Goal: Check status: Check status

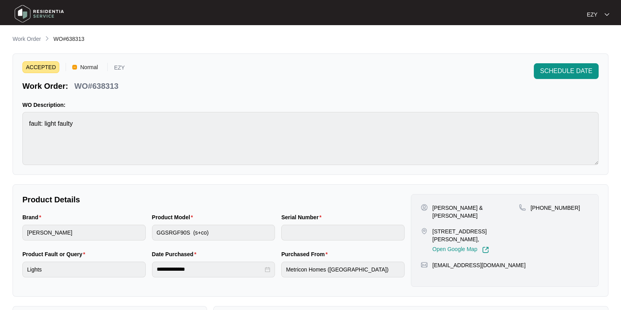
scroll to position [14, 0]
click at [110, 84] on p "WO#638313" at bounding box center [96, 86] width 44 height 11
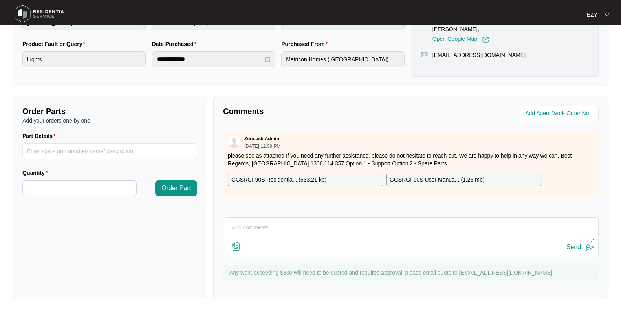
scroll to position [0, 0]
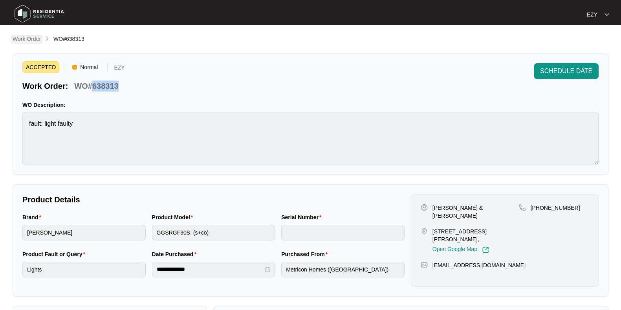
click at [29, 44] on link "Work Order" at bounding box center [26, 39] width 31 height 9
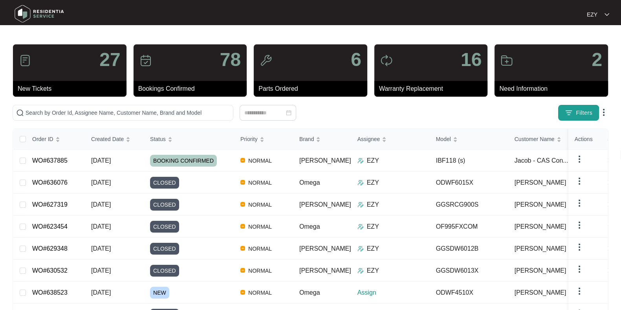
click at [580, 109] on span "Filters" at bounding box center [584, 113] width 17 height 8
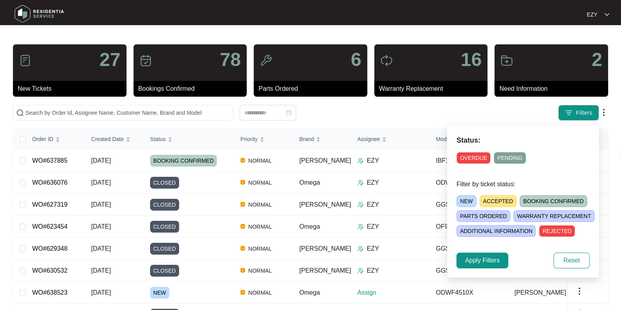
click at [472, 205] on span "NEW" at bounding box center [467, 201] width 20 height 12
click at [487, 264] on span "Apply Filters" at bounding box center [482, 260] width 35 height 9
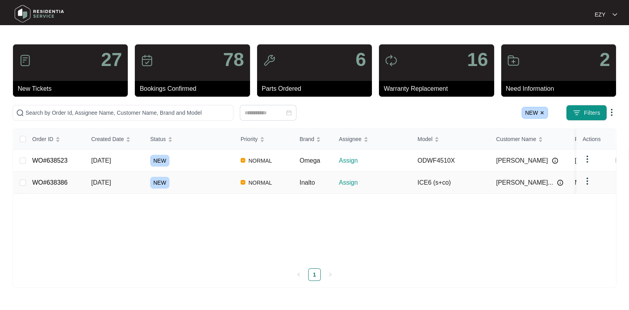
click at [193, 185] on div "NEW" at bounding box center [192, 183] width 84 height 12
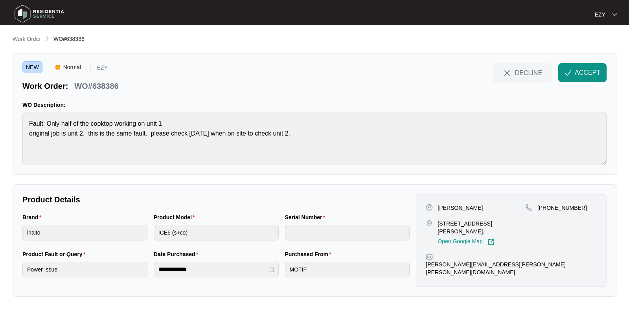
click at [103, 85] on p "WO#638386" at bounding box center [96, 86] width 44 height 11
click at [585, 78] on button "ACCEPT" at bounding box center [582, 72] width 48 height 19
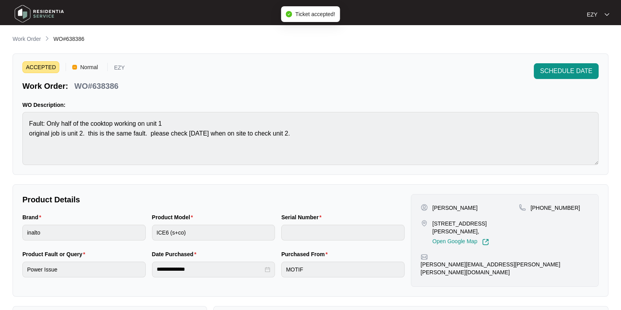
click at [95, 83] on p "WO#638386" at bounding box center [96, 86] width 44 height 11
copy div "WO#638386 SCHEDULE DATE"
click at [8, 110] on main "**********" at bounding box center [310, 260] width 621 height 521
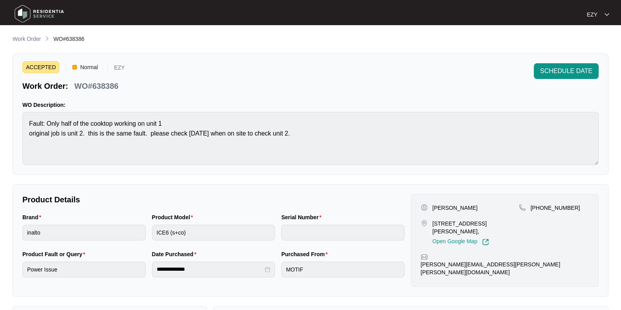
click at [448, 220] on p "[STREET_ADDRESS][PERSON_NAME]," at bounding box center [476, 228] width 86 height 16
copy p "[STREET_ADDRESS][PERSON_NAME],"
click at [439, 209] on p "[PERSON_NAME]" at bounding box center [455, 208] width 45 height 8
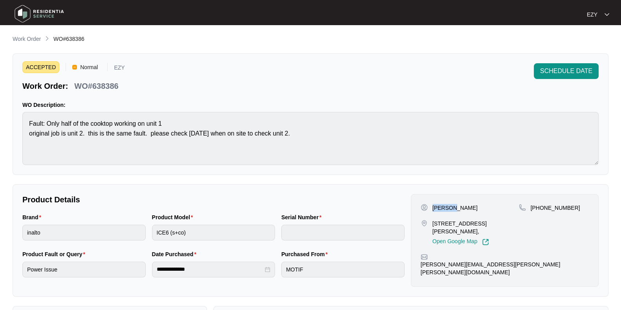
click at [439, 209] on p "[PERSON_NAME]" at bounding box center [455, 208] width 45 height 8
copy p "[PERSON_NAME]"
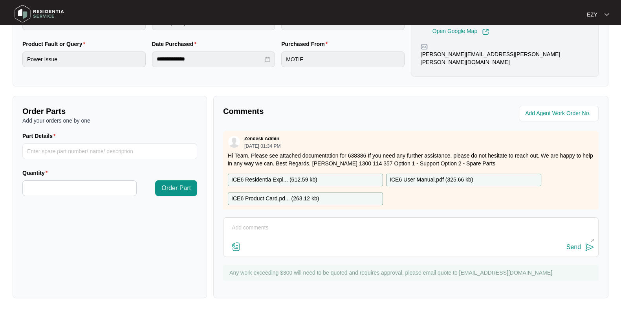
scroll to position [14, 0]
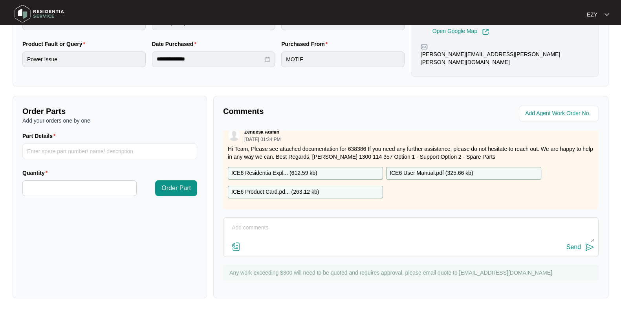
click at [311, 169] on p "ICE6 Residentia Expl... ( 612.59 kb )" at bounding box center [274, 173] width 86 height 9
click at [312, 188] on p "ICE6 Product Card.pd... ( 263.12 kb )" at bounding box center [275, 192] width 88 height 9
click at [413, 169] on p "ICE6 User Manual.pdf ( 325.66 kb )" at bounding box center [431, 173] width 83 height 9
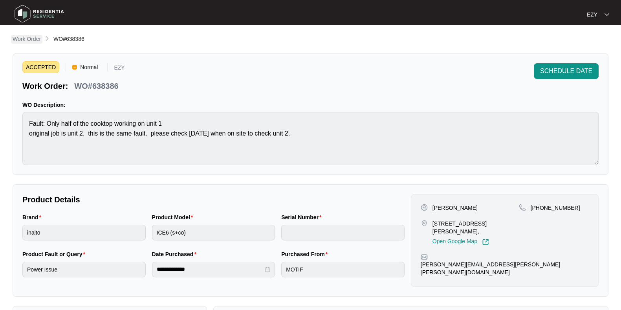
click at [33, 38] on p "Work Order" at bounding box center [27, 39] width 28 height 8
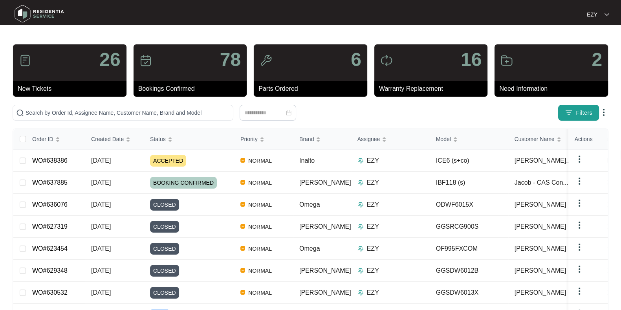
click at [584, 109] on span "Filters" at bounding box center [584, 113] width 17 height 8
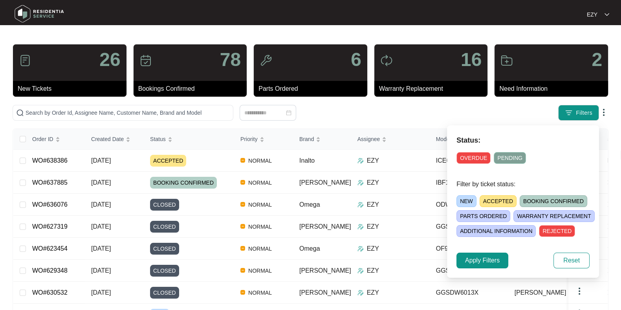
click at [471, 200] on span "NEW" at bounding box center [467, 201] width 20 height 12
click at [487, 262] on span "Apply Filters" at bounding box center [482, 260] width 35 height 9
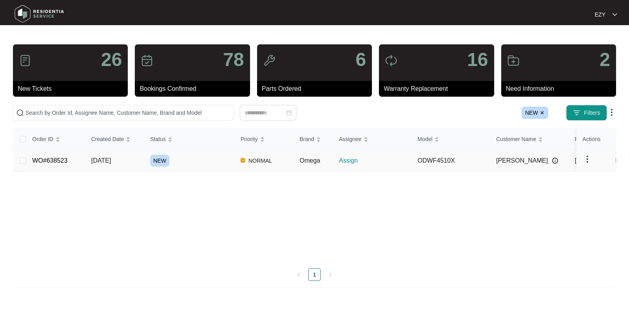
click at [201, 159] on div "NEW" at bounding box center [192, 161] width 84 height 12
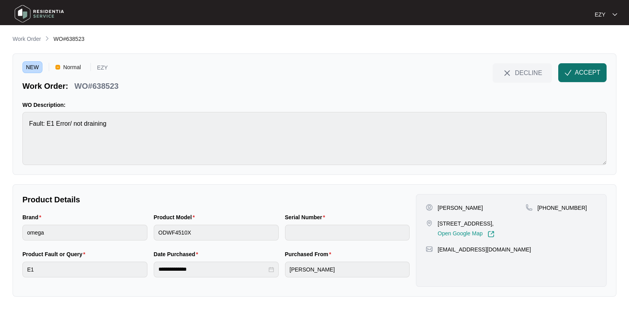
click at [585, 77] on button "ACCEPT" at bounding box center [582, 72] width 48 height 19
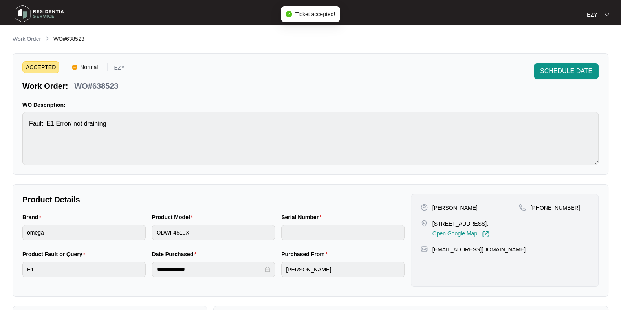
click at [90, 90] on p "WO#638523" at bounding box center [96, 86] width 44 height 11
click at [92, 91] on p "WO#638523" at bounding box center [96, 86] width 44 height 11
click at [83, 86] on p "WO#638523" at bounding box center [96, 86] width 44 height 11
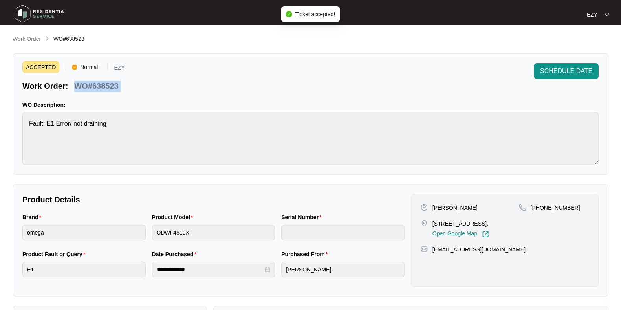
click at [83, 86] on p "WO#638523" at bounding box center [96, 86] width 44 height 11
copy div "WO#638523 SCHEDULE DATE"
click at [434, 208] on p "[PERSON_NAME]" at bounding box center [455, 208] width 45 height 8
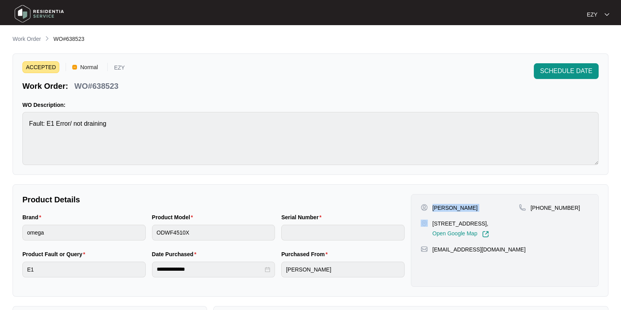
click at [434, 208] on p "[PERSON_NAME]" at bounding box center [455, 208] width 45 height 8
copy p "[PERSON_NAME]"
click at [444, 225] on p "[STREET_ADDRESS]," at bounding box center [461, 224] width 57 height 8
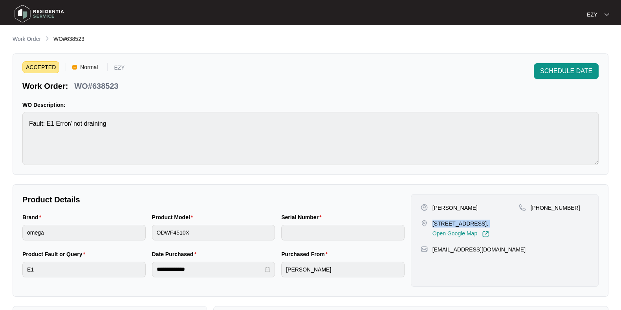
copy p "[STREET_ADDRESS],"
drag, startPoint x: 580, startPoint y: 207, endPoint x: 539, endPoint y: 212, distance: 40.8
click at [539, 212] on div "[PHONE_NUMBER]" at bounding box center [554, 221] width 70 height 34
copy p "422366921"
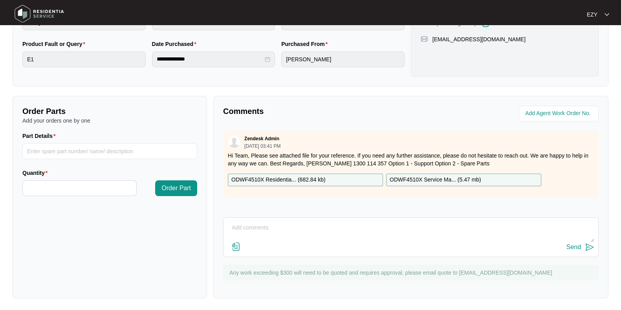
click at [316, 179] on p "ODWF4510X Residentia... ( 682.84 kb )" at bounding box center [278, 180] width 94 height 9
click at [409, 177] on p "ODWF4510X Service Ma... ( 5.47 mb )" at bounding box center [436, 180] width 92 height 9
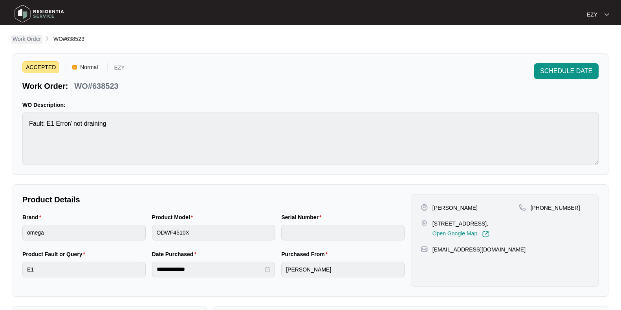
click at [28, 38] on p "Work Order" at bounding box center [27, 39] width 28 height 8
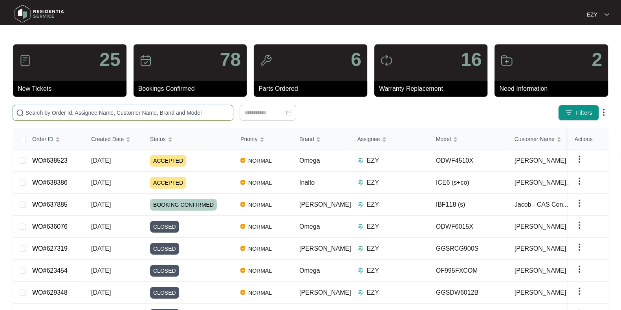
click at [165, 110] on input "text" at bounding box center [128, 112] width 204 height 9
paste input "636963"
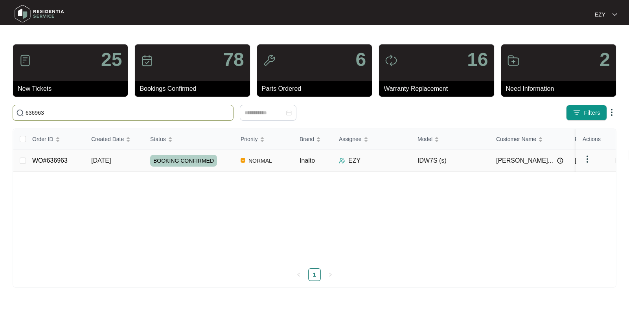
type input "636963"
click at [233, 161] on div "BOOKING CONFIRMED" at bounding box center [192, 161] width 84 height 12
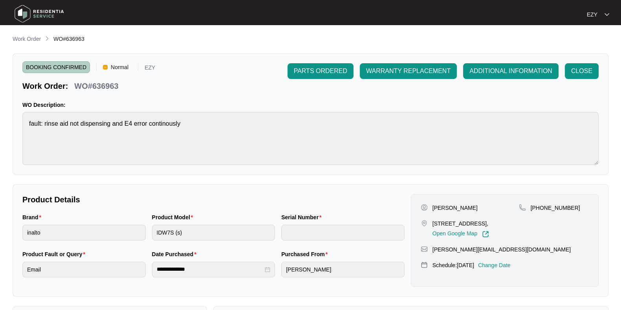
click at [600, 69] on div "CLOSE" at bounding box center [582, 71] width 40 height 16
click at [583, 66] on span "CLOSE" at bounding box center [581, 70] width 21 height 9
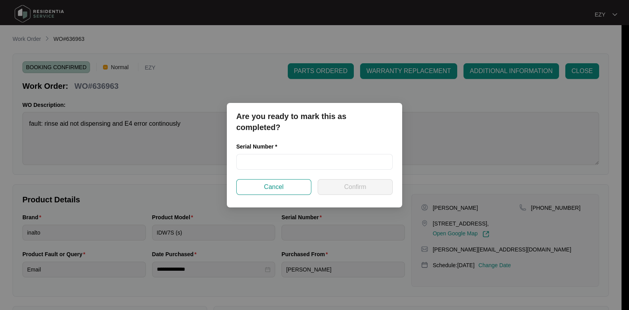
click at [335, 152] on div "Serial Number *" at bounding box center [314, 148] width 156 height 12
click at [339, 165] on input "text" at bounding box center [314, 162] width 156 height 16
paste input "22045950100100116"
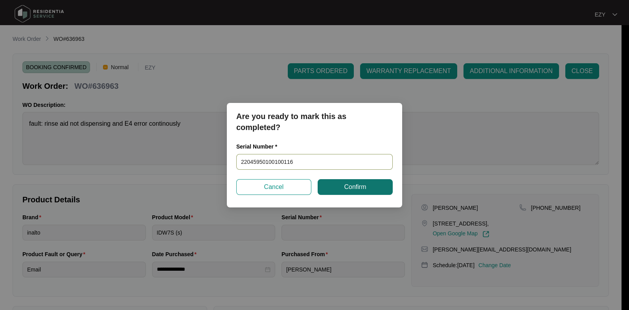
type input "22045950100100116"
click at [350, 189] on span "Confirm" at bounding box center [355, 186] width 22 height 9
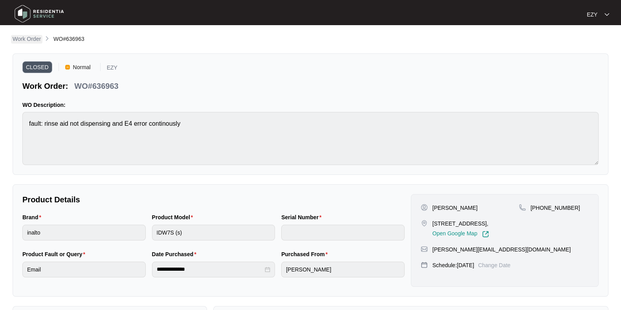
click at [39, 39] on p "Work Order" at bounding box center [27, 39] width 28 height 8
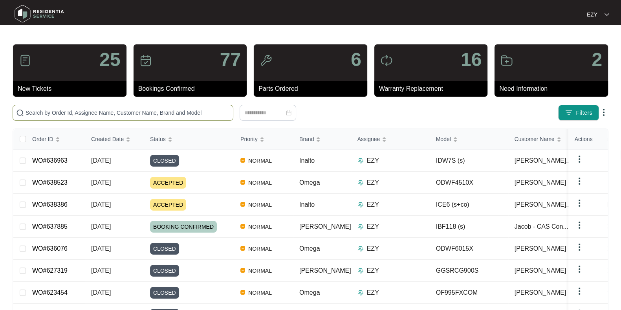
click at [213, 115] on input "text" at bounding box center [128, 112] width 204 height 9
paste input "631114"
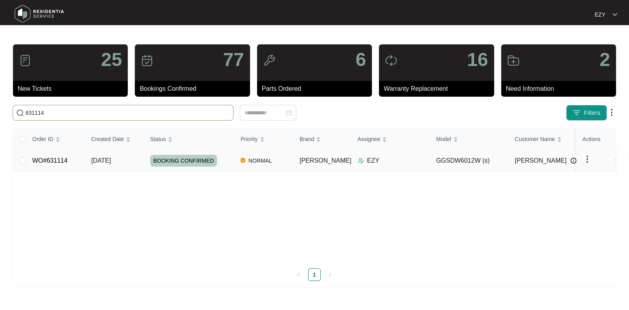
type input "631114"
click at [228, 162] on div "BOOKING CONFIRMED" at bounding box center [192, 161] width 84 height 12
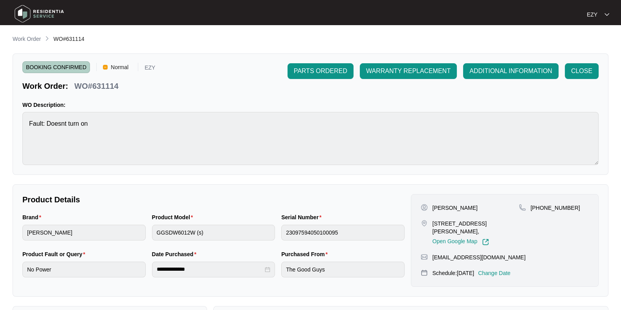
click at [580, 81] on div "PARTS ORDERED WARRANTY REPLACEMENT ADDITIONAL INFORMATION CLOSE" at bounding box center [443, 77] width 311 height 28
click at [589, 74] on span "CLOSE" at bounding box center [581, 70] width 21 height 9
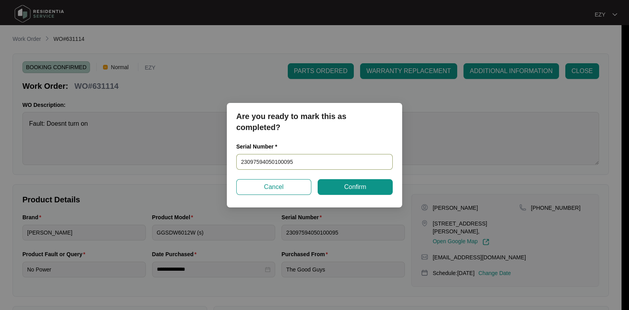
click at [334, 166] on input "23097594050100095" at bounding box center [314, 162] width 156 height 16
click at [348, 182] on button "Confirm" at bounding box center [354, 187] width 75 height 16
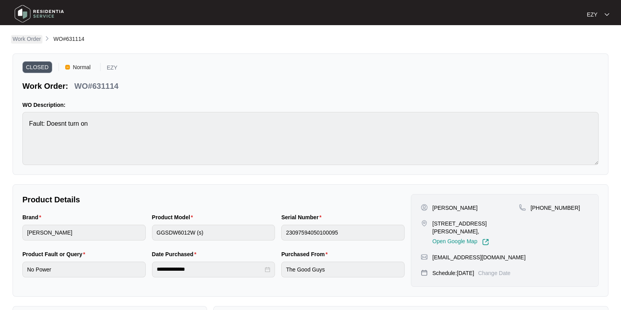
click at [24, 40] on p "Work Order" at bounding box center [27, 39] width 28 height 8
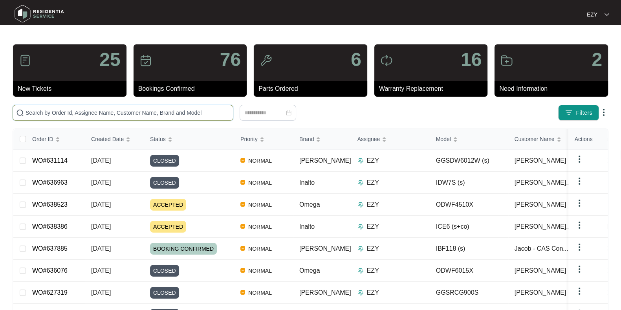
click at [170, 112] on input "text" at bounding box center [128, 112] width 204 height 9
paste input "633362"
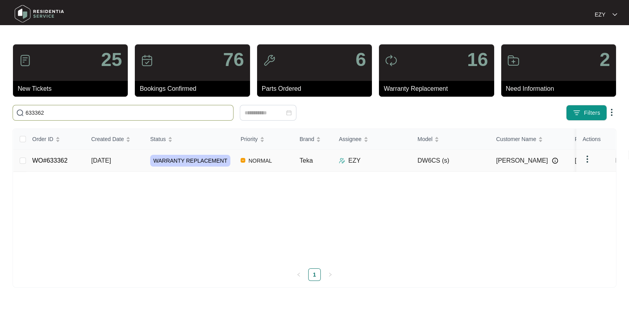
type input "633362"
click at [234, 159] on td "NORMAL" at bounding box center [263, 161] width 59 height 22
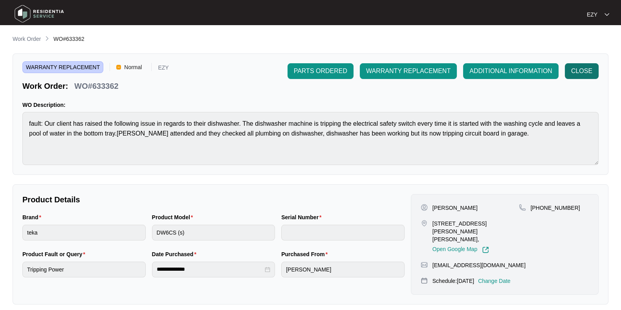
click at [578, 73] on span "CLOSE" at bounding box center [581, 70] width 21 height 9
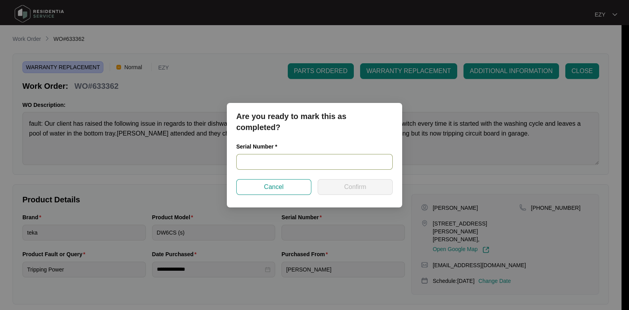
click at [332, 163] on input "text" at bounding box center [314, 162] width 156 height 16
paste input "23075859010100029"
click at [332, 163] on input "23075859010100029" at bounding box center [314, 162] width 156 height 16
type input "23075859010100029"
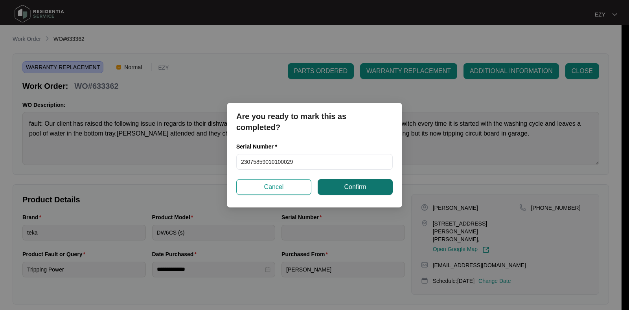
click at [356, 189] on span "Confirm" at bounding box center [355, 186] width 22 height 9
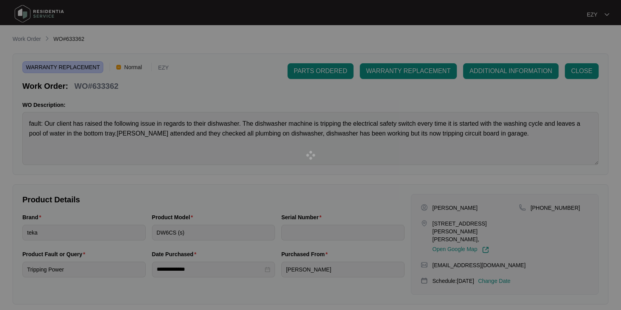
type input "23075859010100029"
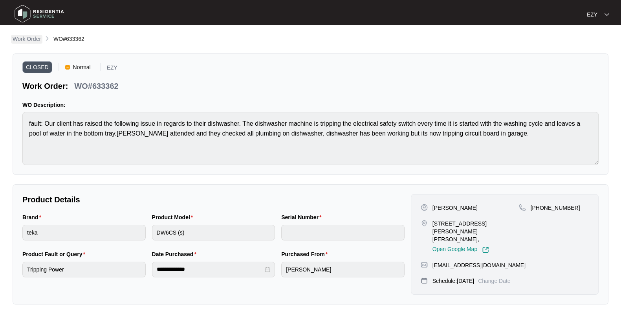
click at [33, 41] on p "Work Order" at bounding box center [27, 39] width 28 height 8
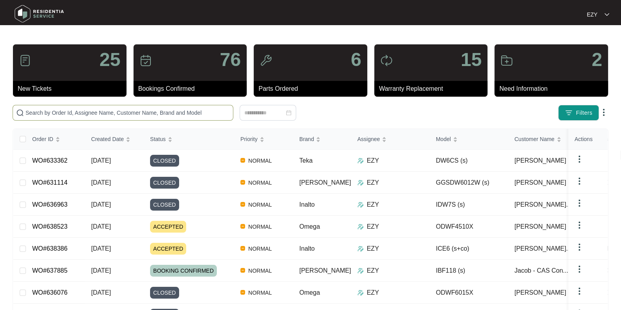
click at [215, 111] on input "text" at bounding box center [128, 112] width 204 height 9
paste input "634388"
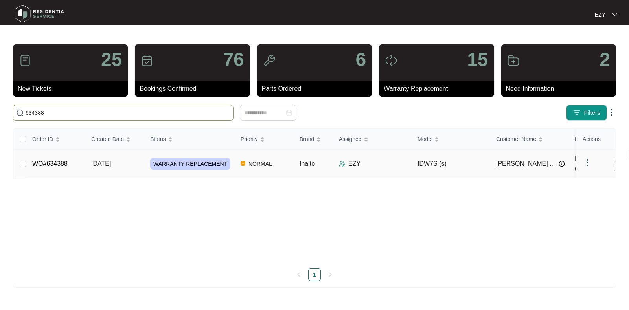
type input "634388"
click at [226, 161] on div "WARRANTY REPLACEMENT" at bounding box center [192, 164] width 84 height 12
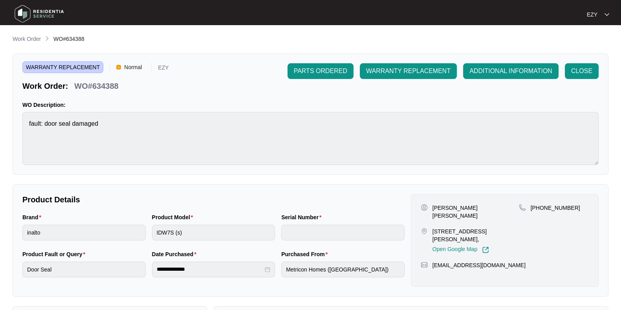
click at [586, 79] on div "PARTS ORDERED WARRANTY REPLACEMENT ADDITIONAL INFORMATION CLOSE" at bounding box center [443, 77] width 311 height 28
click at [578, 74] on span "CLOSE" at bounding box center [581, 70] width 21 height 9
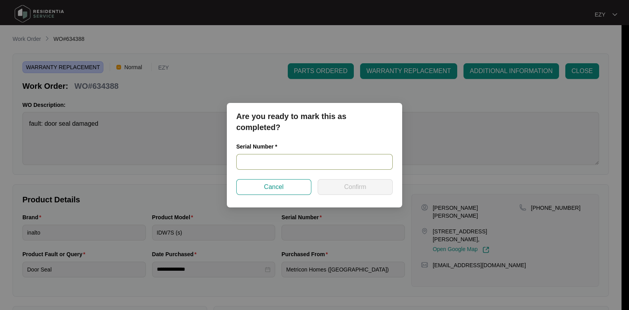
click at [275, 160] on input "text" at bounding box center [314, 162] width 156 height 16
paste input "23086589020100115"
type input "23086589020100115"
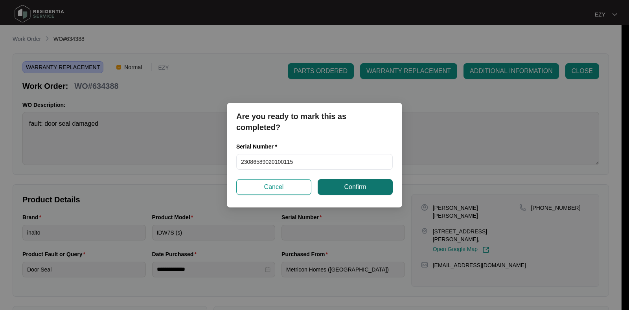
click at [336, 183] on button "Confirm" at bounding box center [354, 187] width 75 height 16
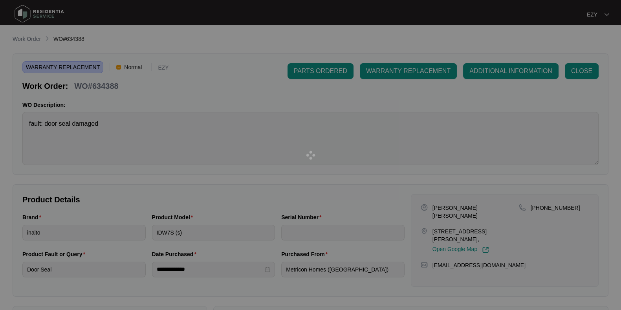
type input "23086589020100115"
